Goal: Navigation & Orientation: Find specific page/section

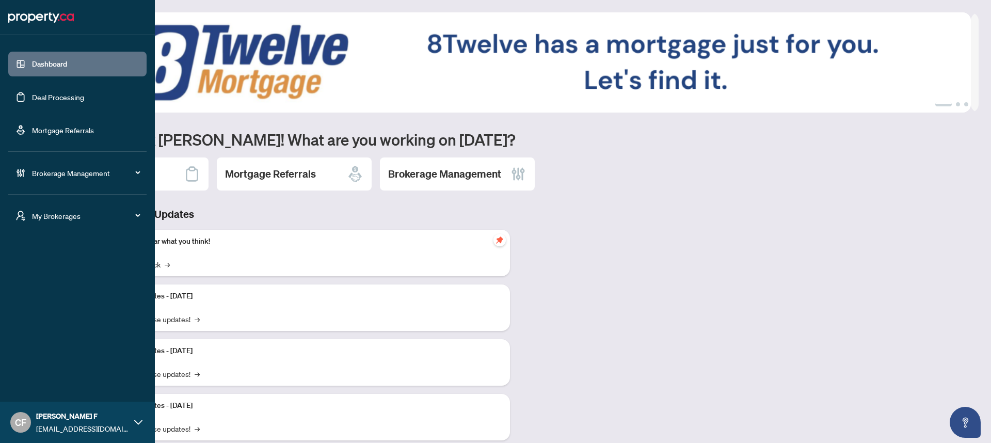
click at [38, 218] on span "My Brokerages" at bounding box center [85, 215] width 107 height 11
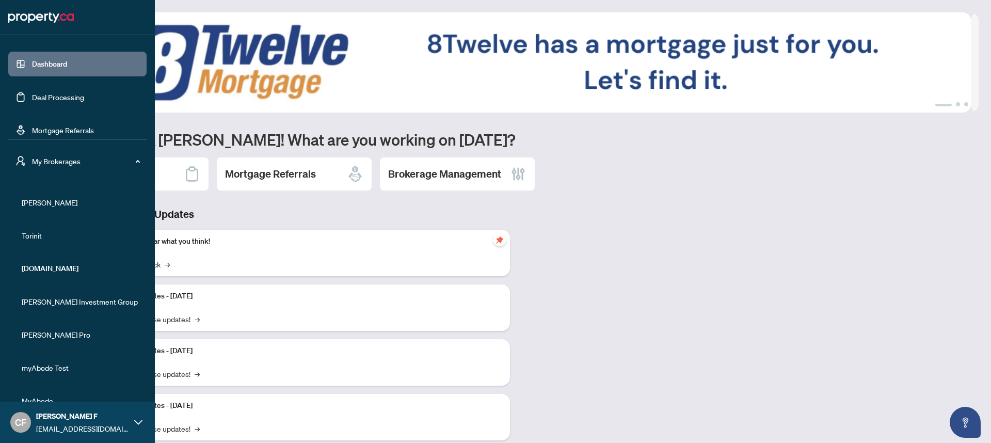
click at [58, 199] on span "[PERSON_NAME]" at bounding box center [81, 202] width 118 height 11
